Goal: Check status: Check status

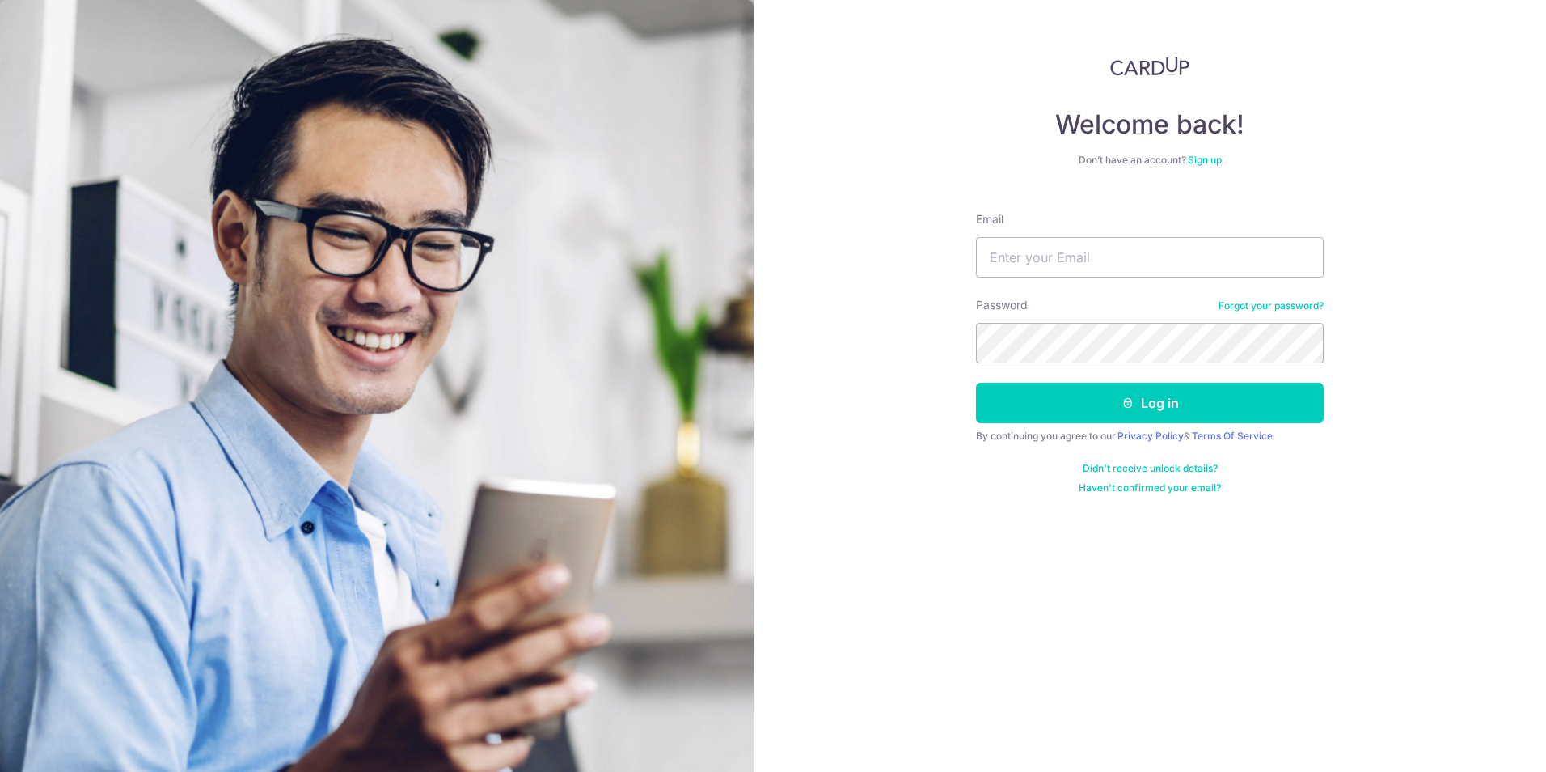
click at [1046, 263] on input "Email" at bounding box center [1150, 257] width 348 height 40
type input "mayann86@gmail.com"
click at [1060, 391] on button "Log in" at bounding box center [1150, 403] width 348 height 40
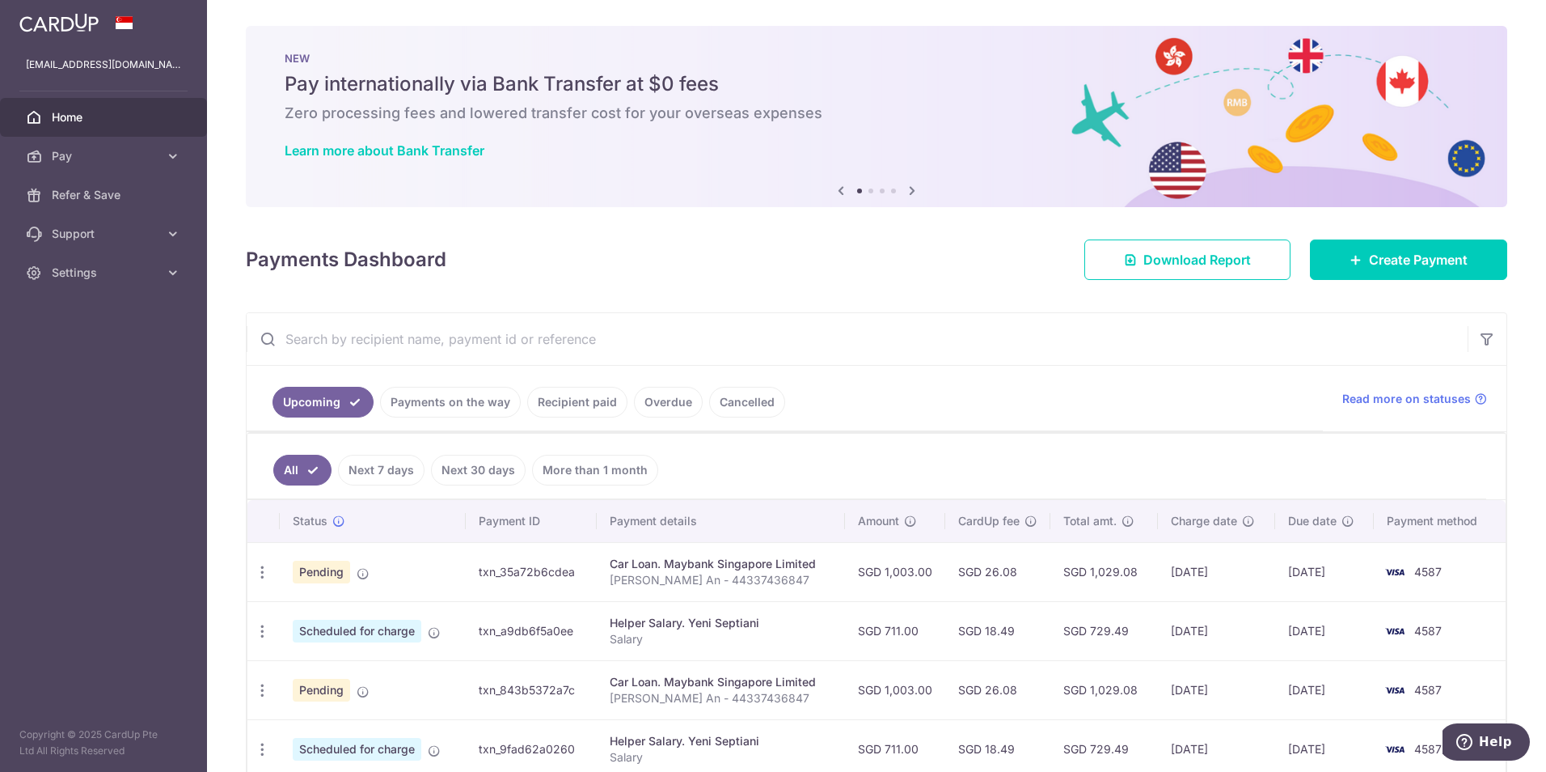
drag, startPoint x: 468, startPoint y: 397, endPoint x: 535, endPoint y: 395, distance: 67.2
click at [468, 398] on link "Payments on the way" at bounding box center [450, 402] width 141 height 31
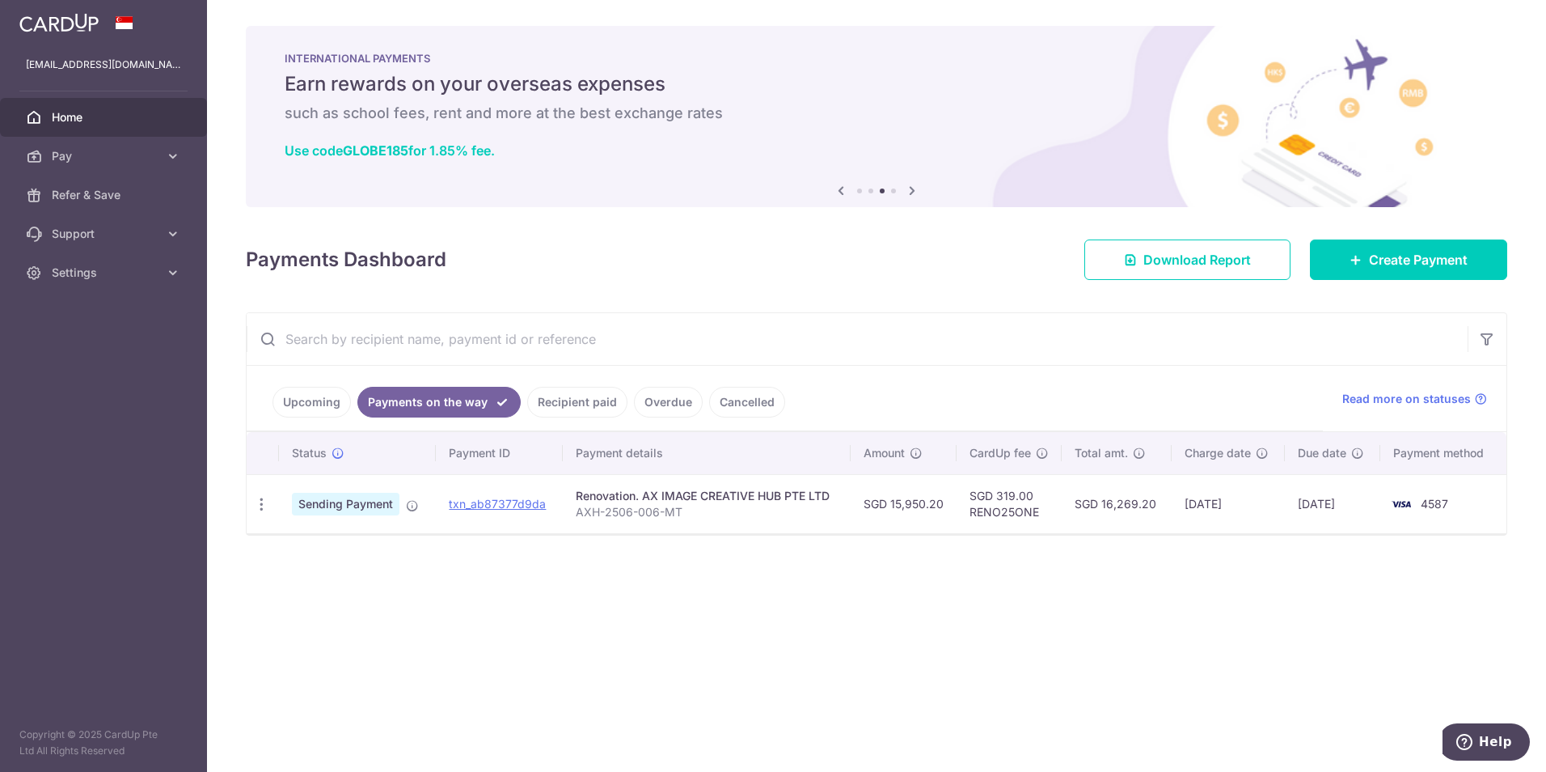
drag, startPoint x: 89, startPoint y: 114, endPoint x: 120, endPoint y: 118, distance: 31.0
click at [89, 114] on span "Home" at bounding box center [105, 117] width 107 height 16
